Goal: Task Accomplishment & Management: Complete application form

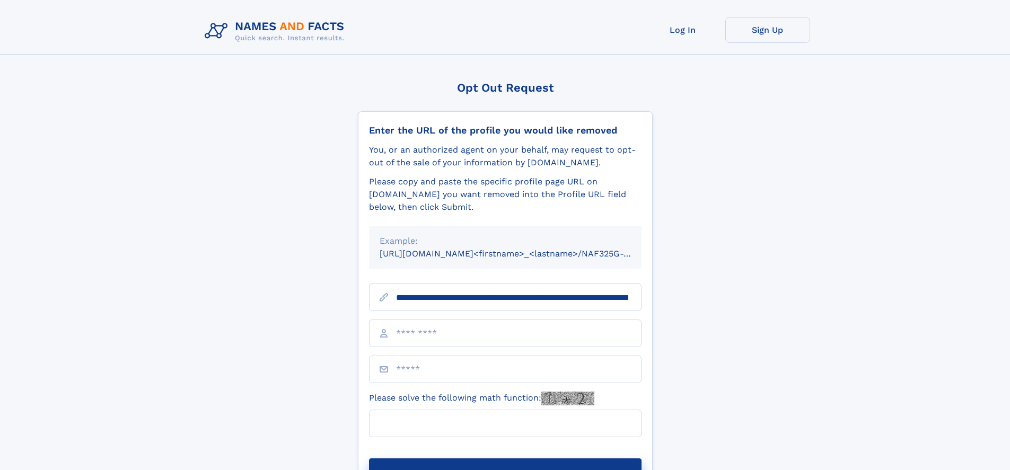
scroll to position [0, 103]
type input "**********"
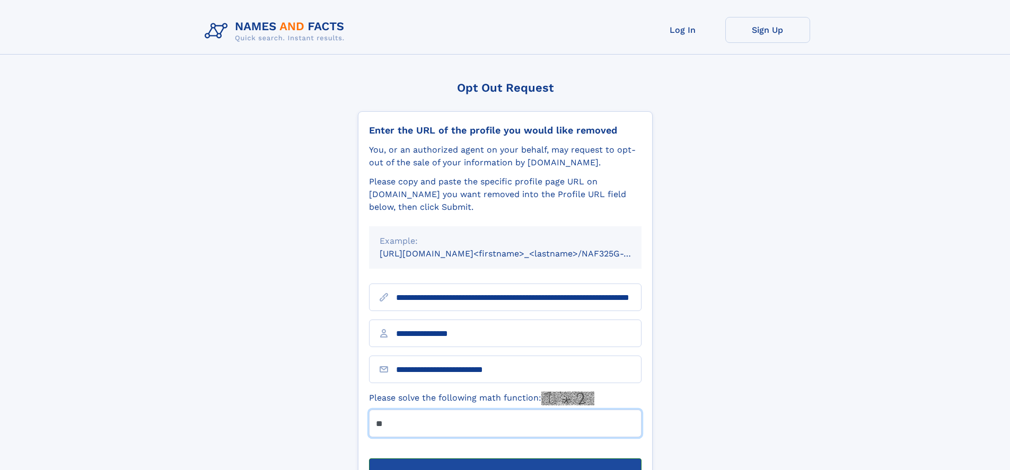
type input "**"
click at [505, 458] on button "Submit Opt Out Request" at bounding box center [505, 475] width 272 height 34
